Goal: Transaction & Acquisition: Purchase product/service

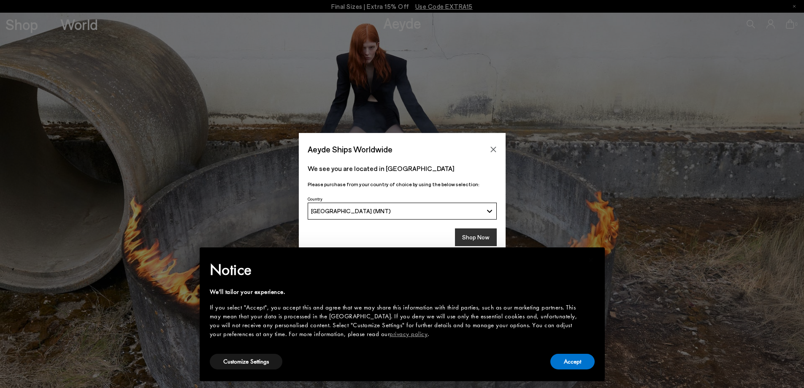
click at [467, 240] on button "Shop Now" at bounding box center [476, 237] width 42 height 18
click at [580, 363] on button "Accept" at bounding box center [572, 362] width 44 height 16
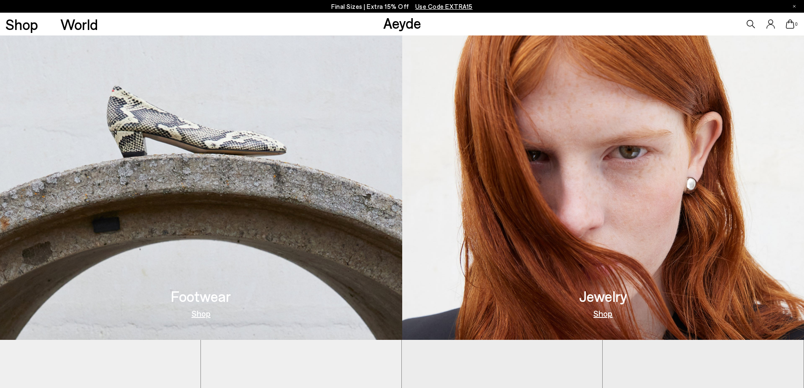
scroll to position [281, 0]
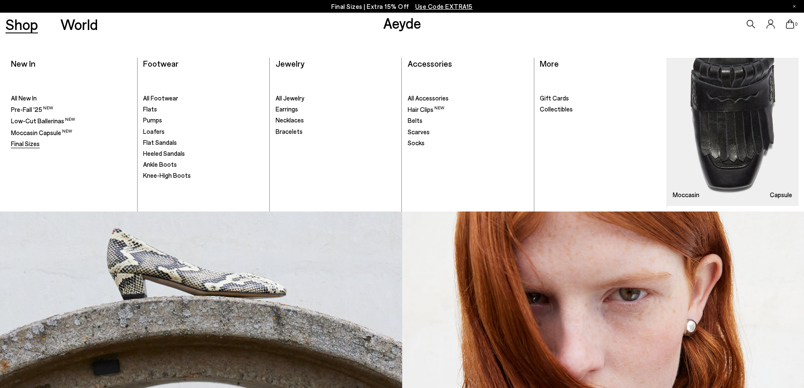
click at [19, 141] on span "Final Sizes" at bounding box center [25, 144] width 29 height 8
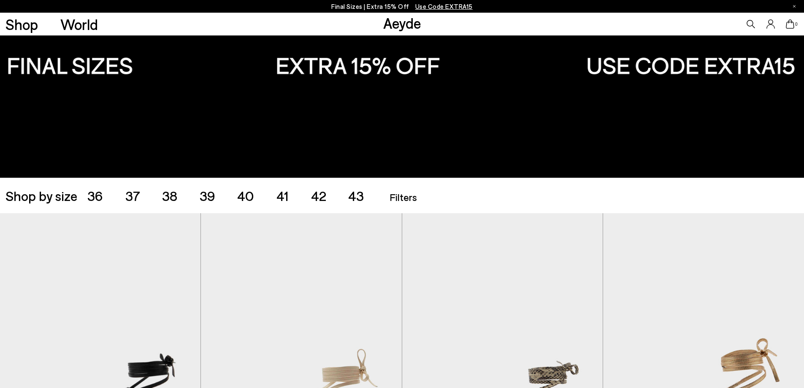
scroll to position [211, 0]
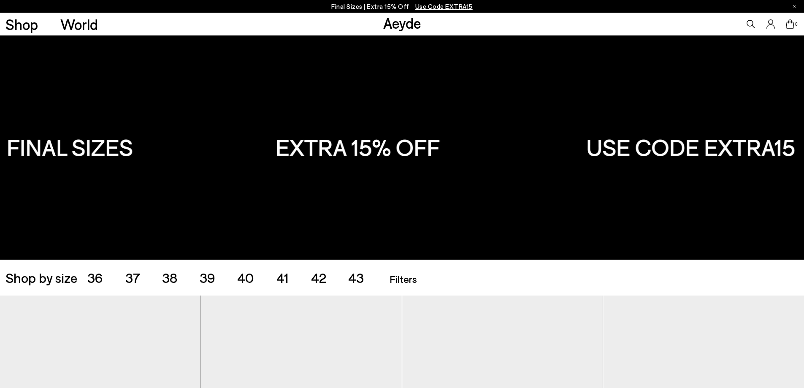
scroll to position [42, 0]
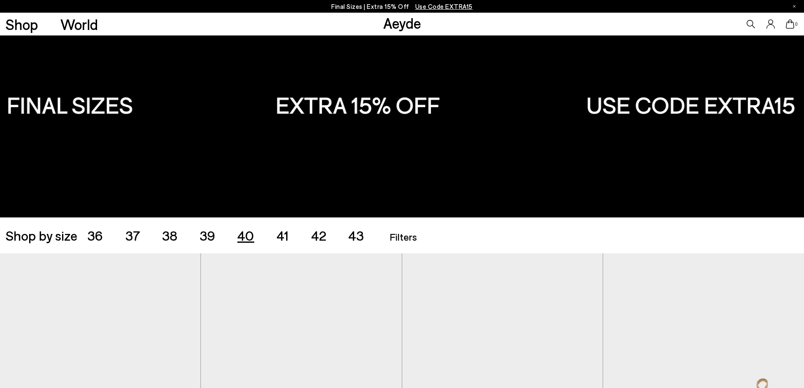
click at [250, 234] on span "40" at bounding box center [245, 235] width 17 height 16
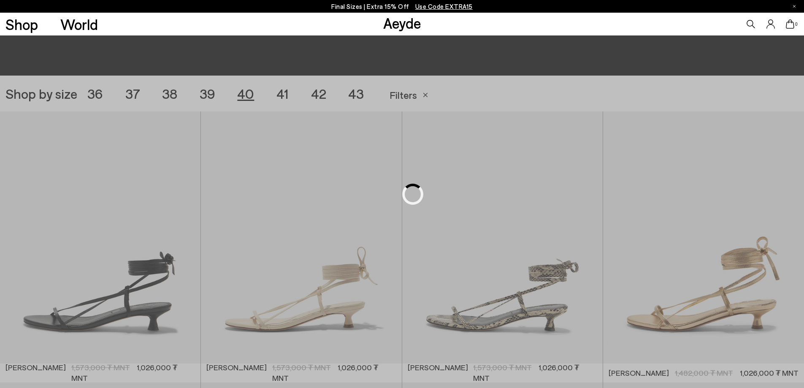
scroll to position [224, 0]
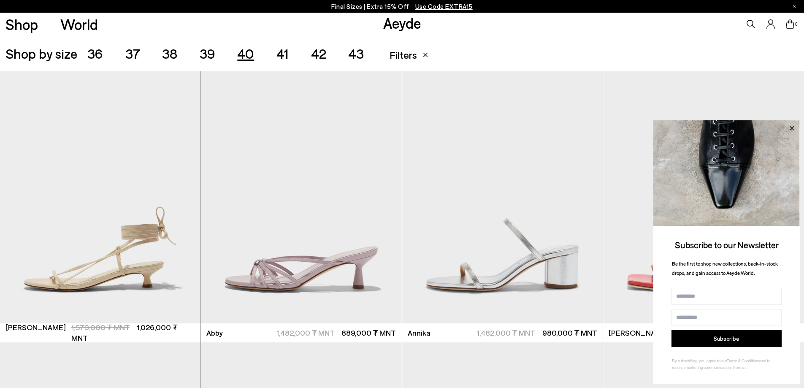
click at [791, 128] on icon at bounding box center [792, 128] width 4 height 4
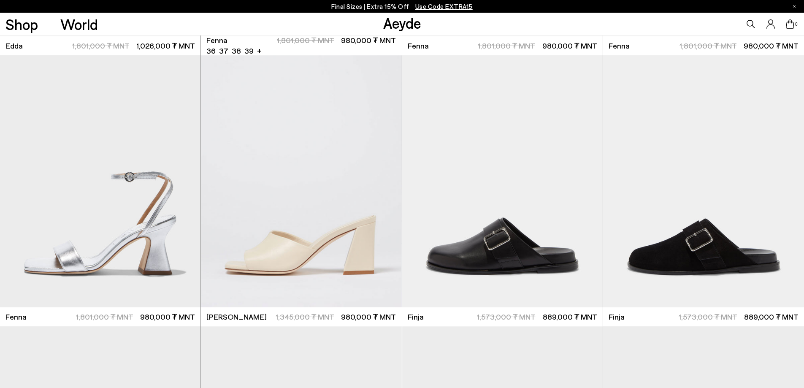
scroll to position [2153, 0]
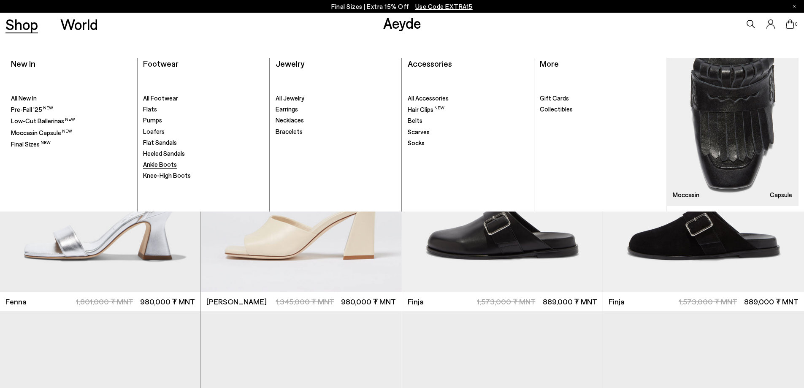
click at [159, 165] on span "Ankle Boots" at bounding box center [160, 164] width 34 height 8
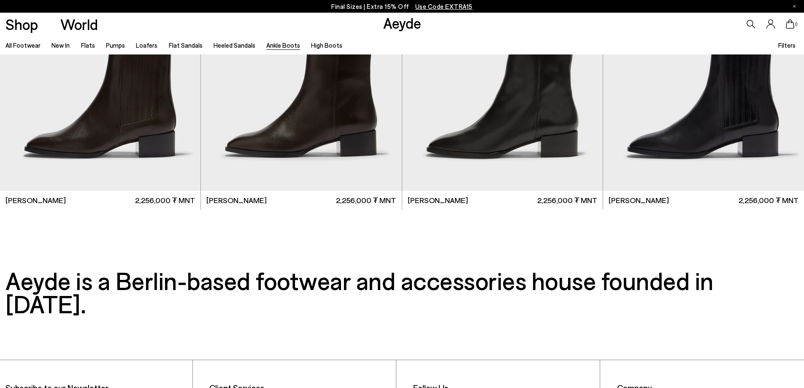
scroll to position [2424, 0]
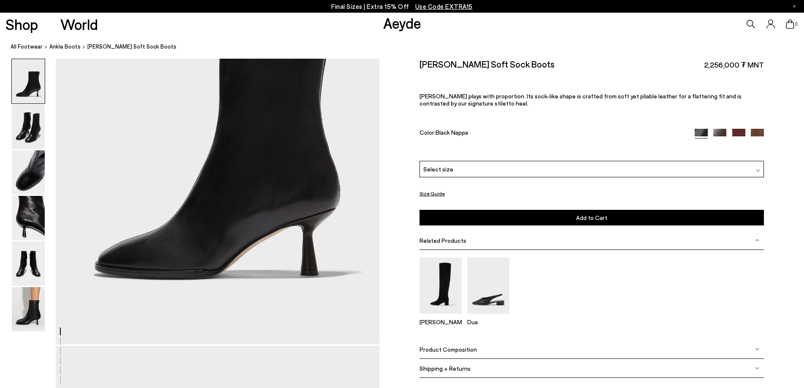
scroll to position [169, 0]
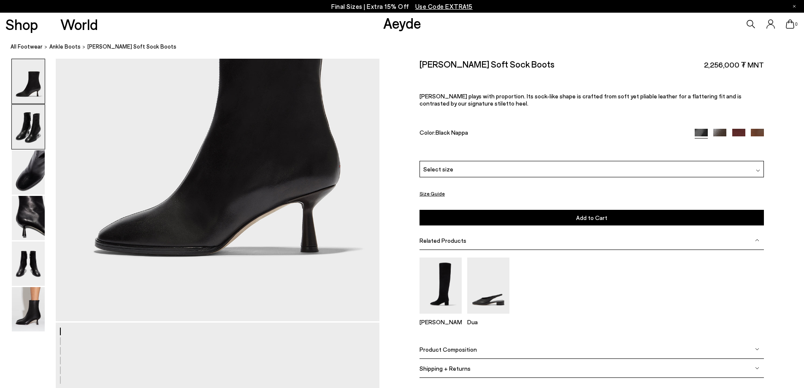
click at [28, 129] on img at bounding box center [28, 127] width 33 height 44
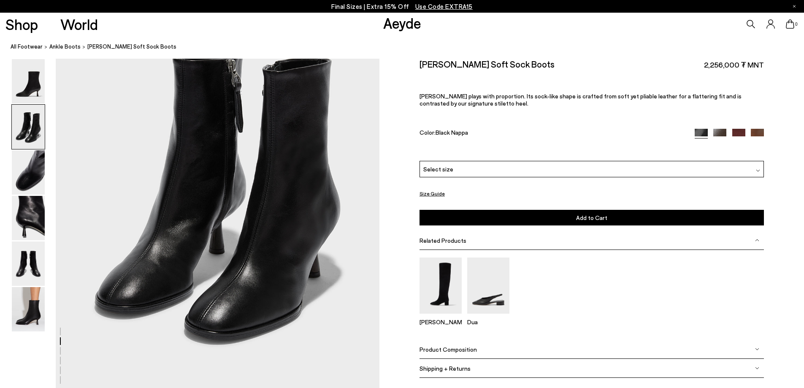
scroll to position [476, 0]
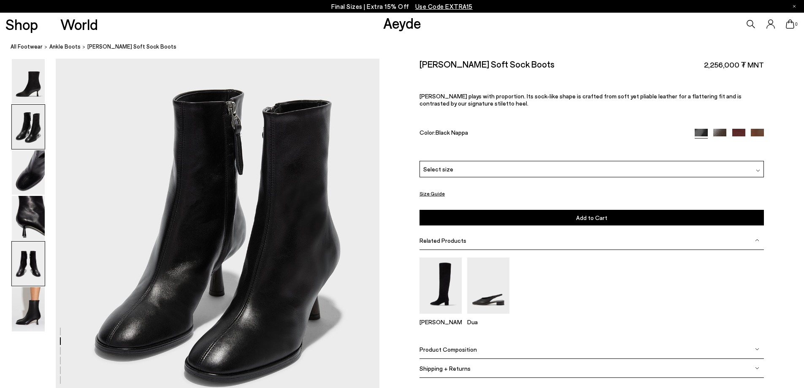
click at [34, 263] on img at bounding box center [28, 263] width 33 height 44
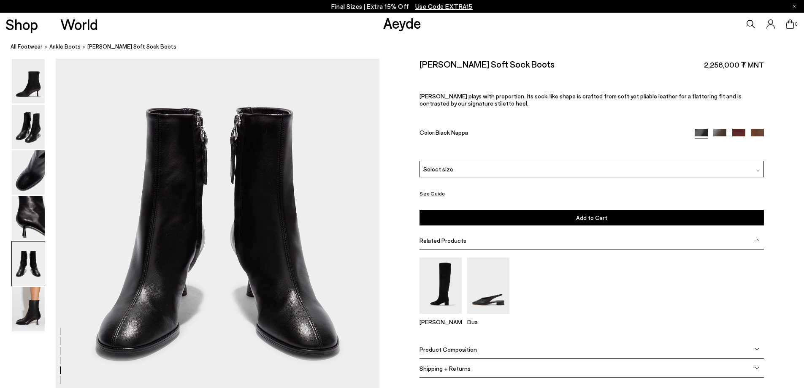
scroll to position [1774, 0]
click at [728, 135] on div at bounding box center [729, 134] width 69 height 10
click at [744, 133] on img at bounding box center [738, 135] width 13 height 13
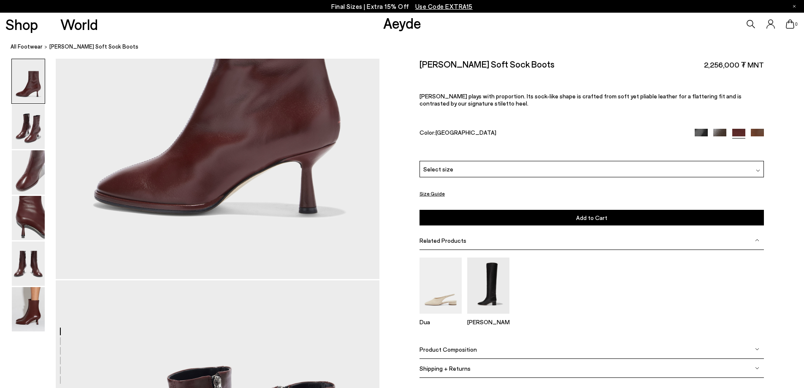
scroll to position [506, 0]
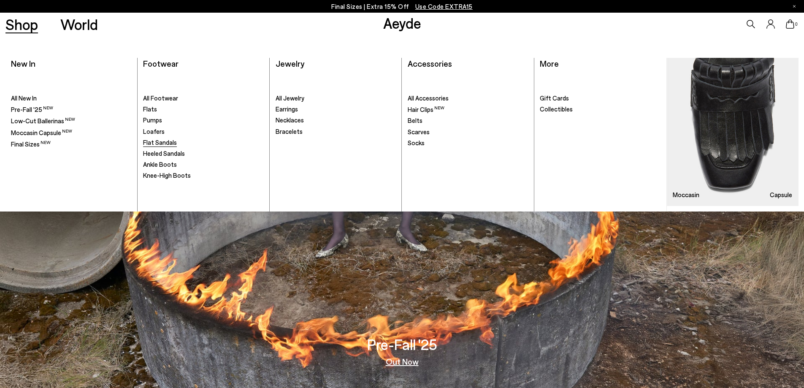
click at [157, 140] on span "Flat Sandals" at bounding box center [160, 142] width 34 height 8
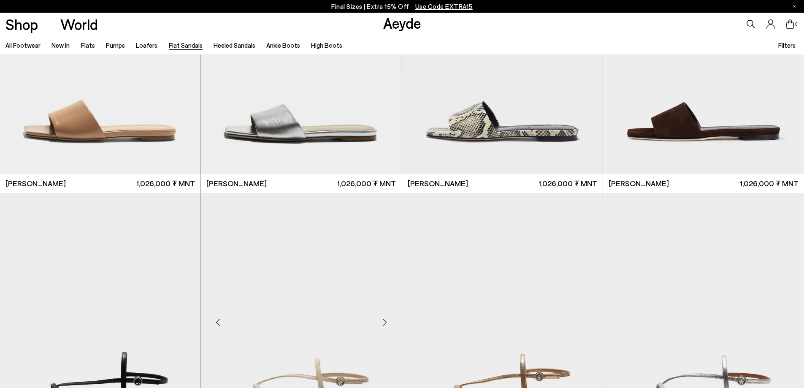
scroll to position [675, 0]
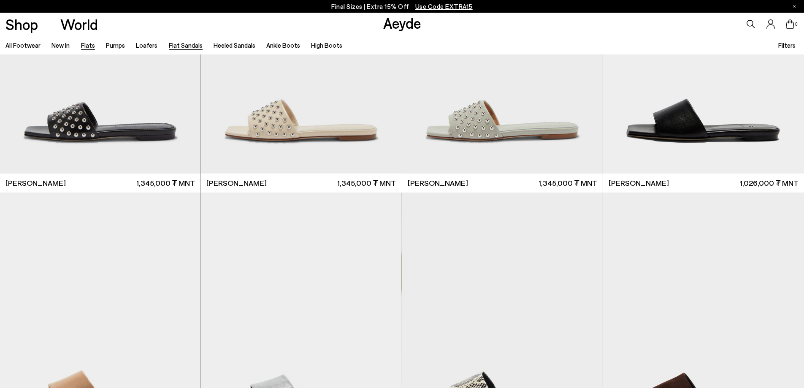
click at [87, 46] on link "Flats" at bounding box center [88, 45] width 14 height 8
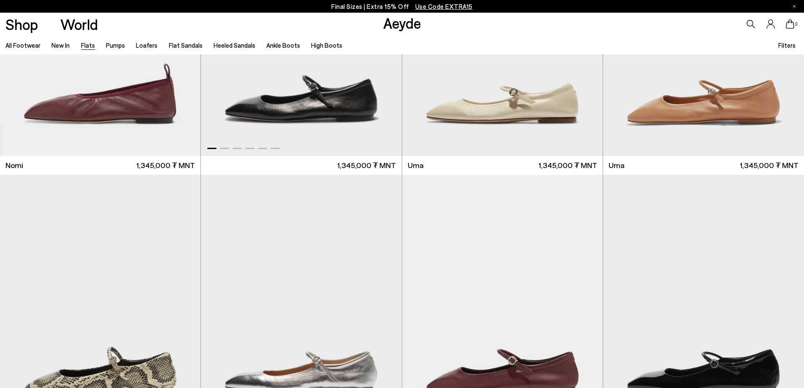
scroll to position [844, 0]
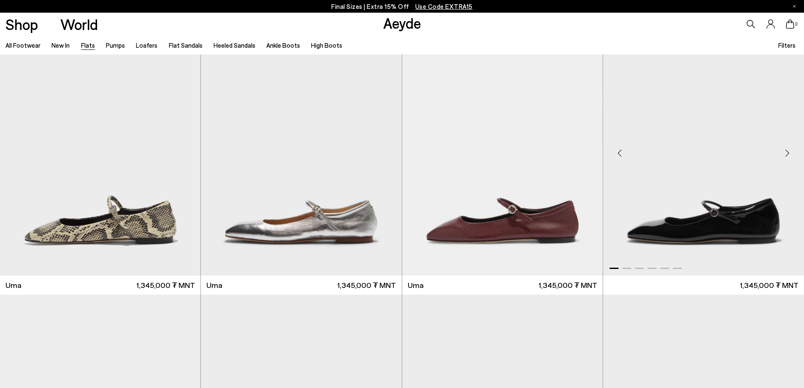
click at [726, 216] on img "1 / 6" at bounding box center [703, 150] width 201 height 252
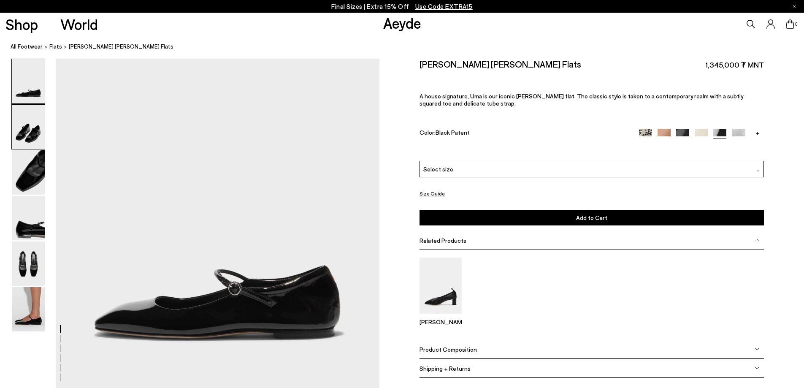
click at [29, 138] on img at bounding box center [28, 127] width 33 height 44
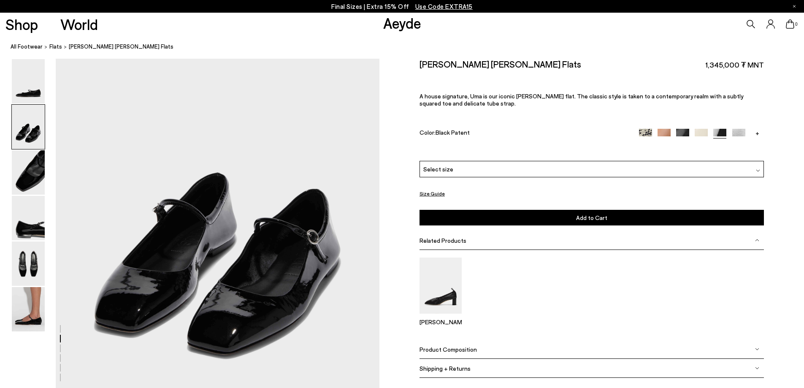
scroll to position [416, 0]
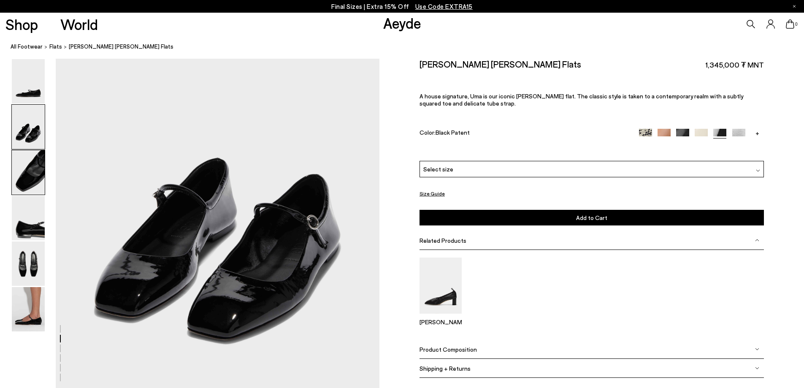
click at [35, 186] on img at bounding box center [28, 172] width 33 height 44
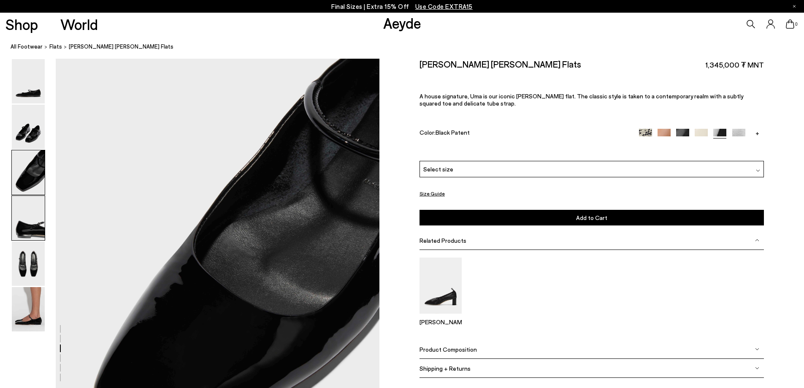
click at [32, 225] on img at bounding box center [28, 218] width 33 height 44
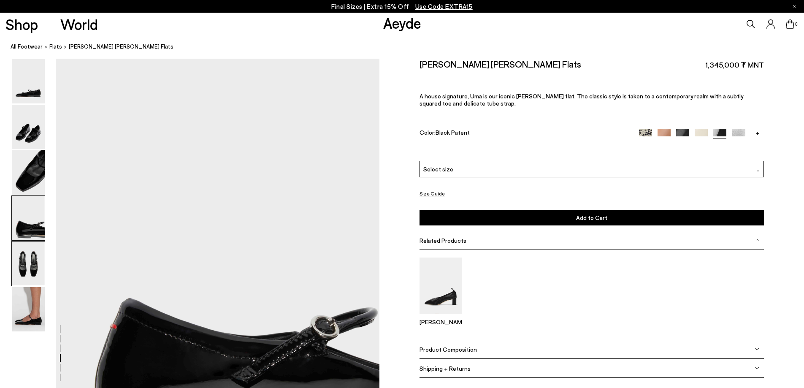
click at [28, 266] on img at bounding box center [28, 263] width 33 height 44
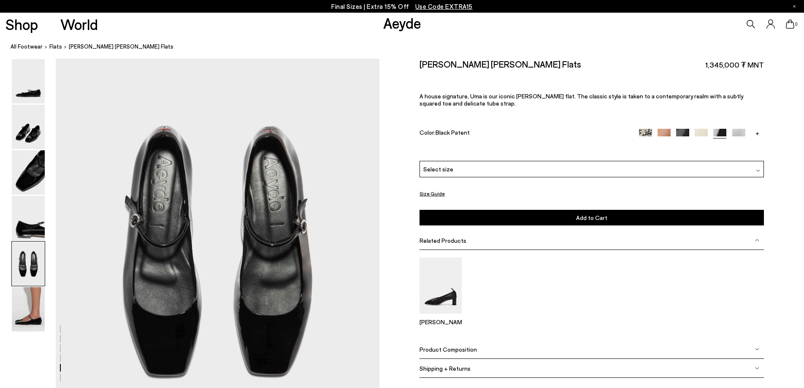
scroll to position [1671, 0]
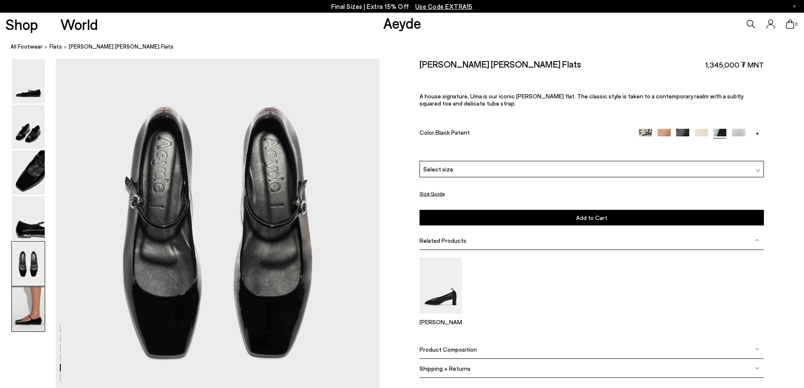
click at [27, 309] on img at bounding box center [28, 309] width 33 height 44
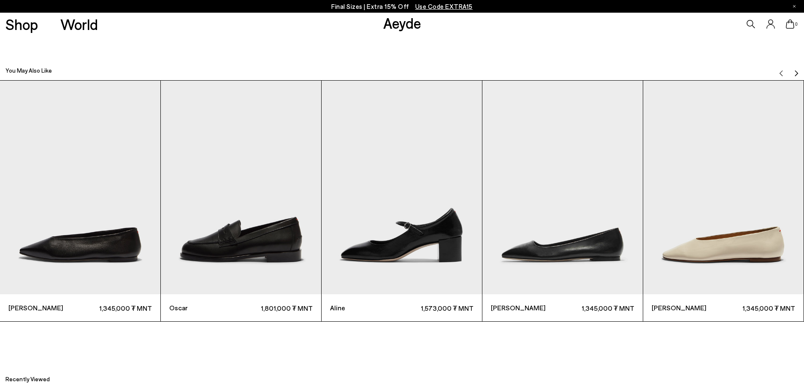
scroll to position [2542, 0]
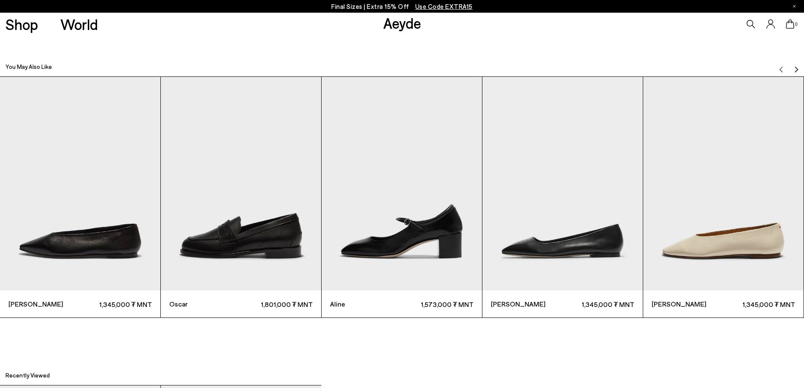
click at [794, 70] on img "Next slide" at bounding box center [796, 69] width 7 height 7
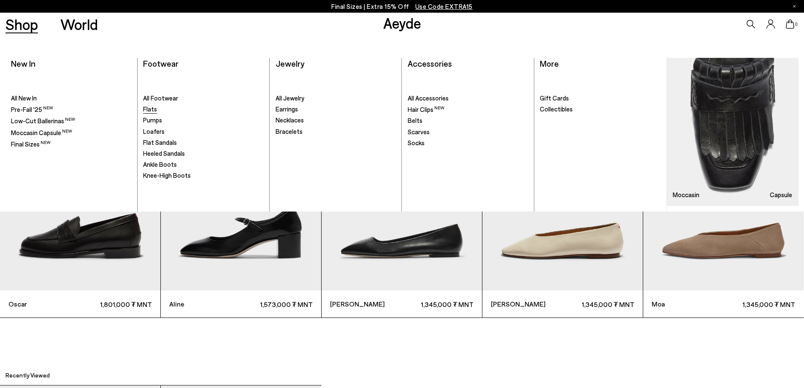
click at [156, 110] on link "Flats" at bounding box center [203, 109] width 121 height 8
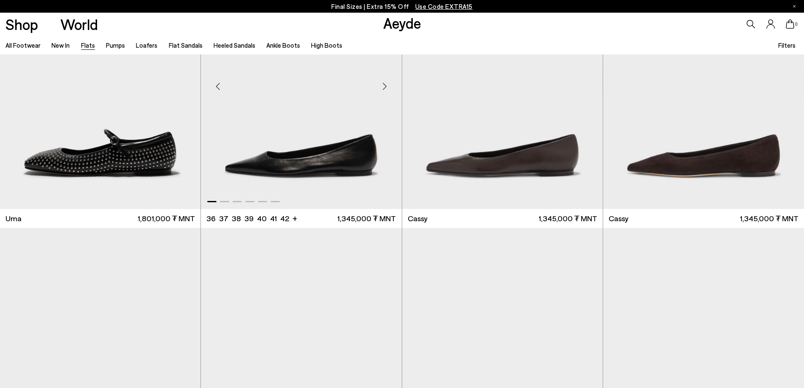
scroll to position [886, 0]
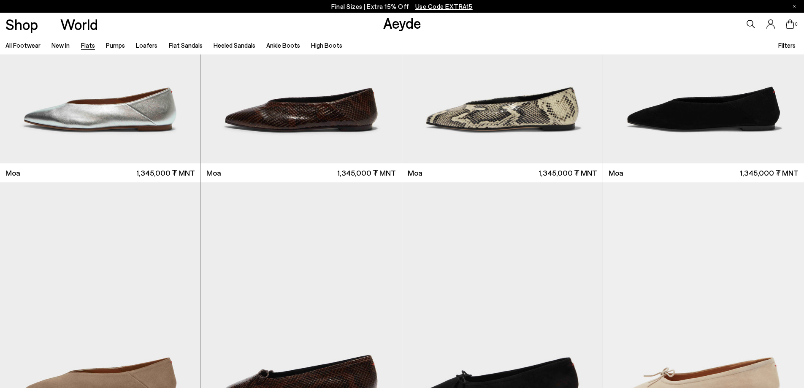
scroll to position [1136, 0]
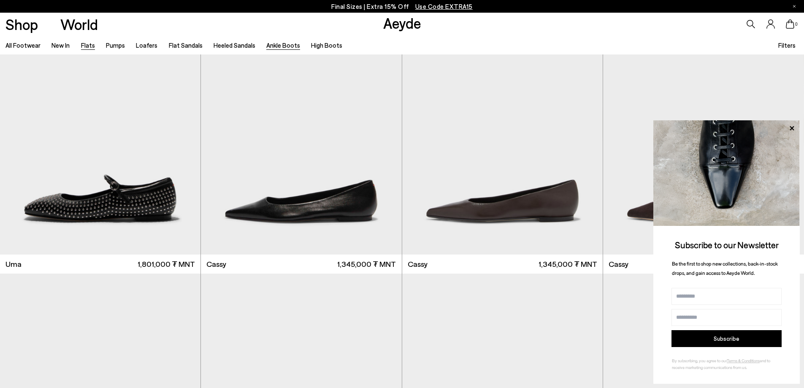
click at [274, 42] on link "Ankle Boots" at bounding box center [283, 45] width 34 height 8
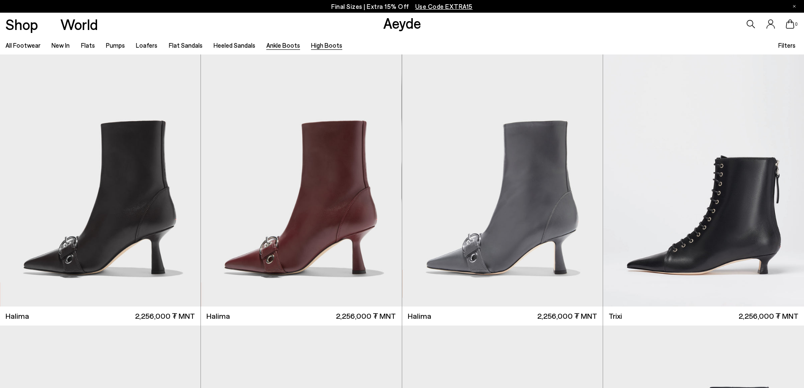
click at [332, 43] on link "High Boots" at bounding box center [326, 45] width 31 height 8
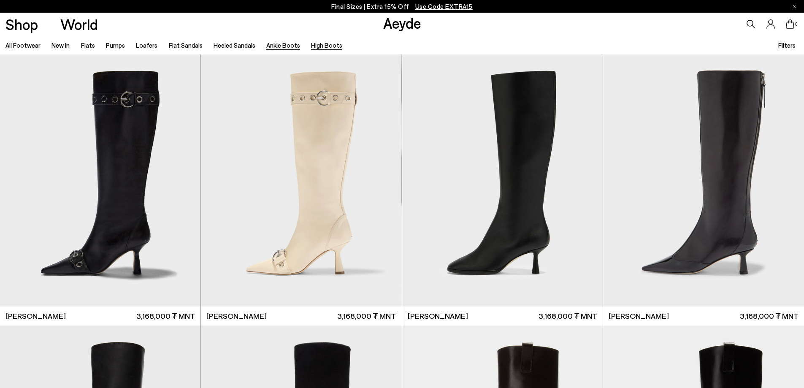
click at [275, 47] on link "Ankle Boots" at bounding box center [283, 45] width 34 height 8
